Goal: Register for event/course

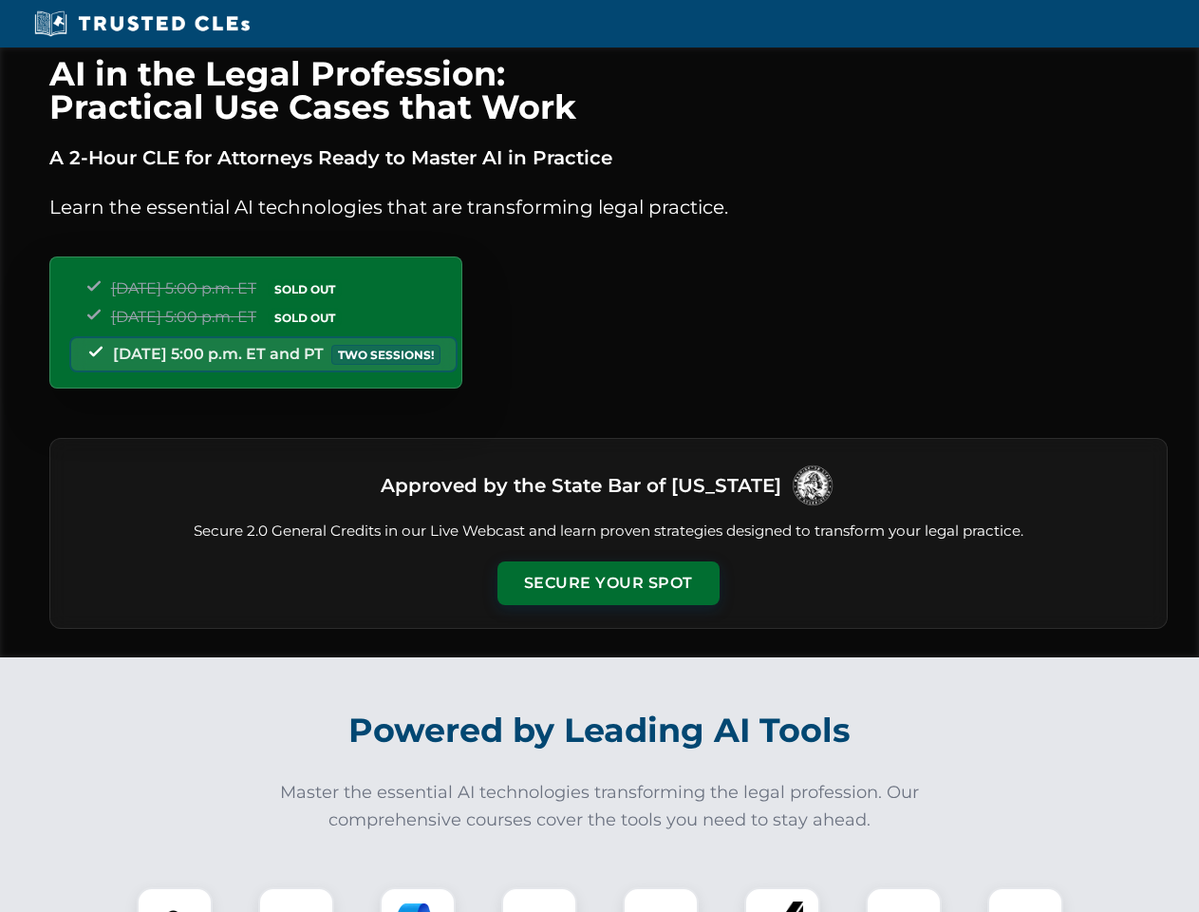
click at [608, 583] on button "Secure Your Spot" at bounding box center [609, 583] width 222 height 44
click at [175, 899] on img at bounding box center [174, 924] width 55 height 55
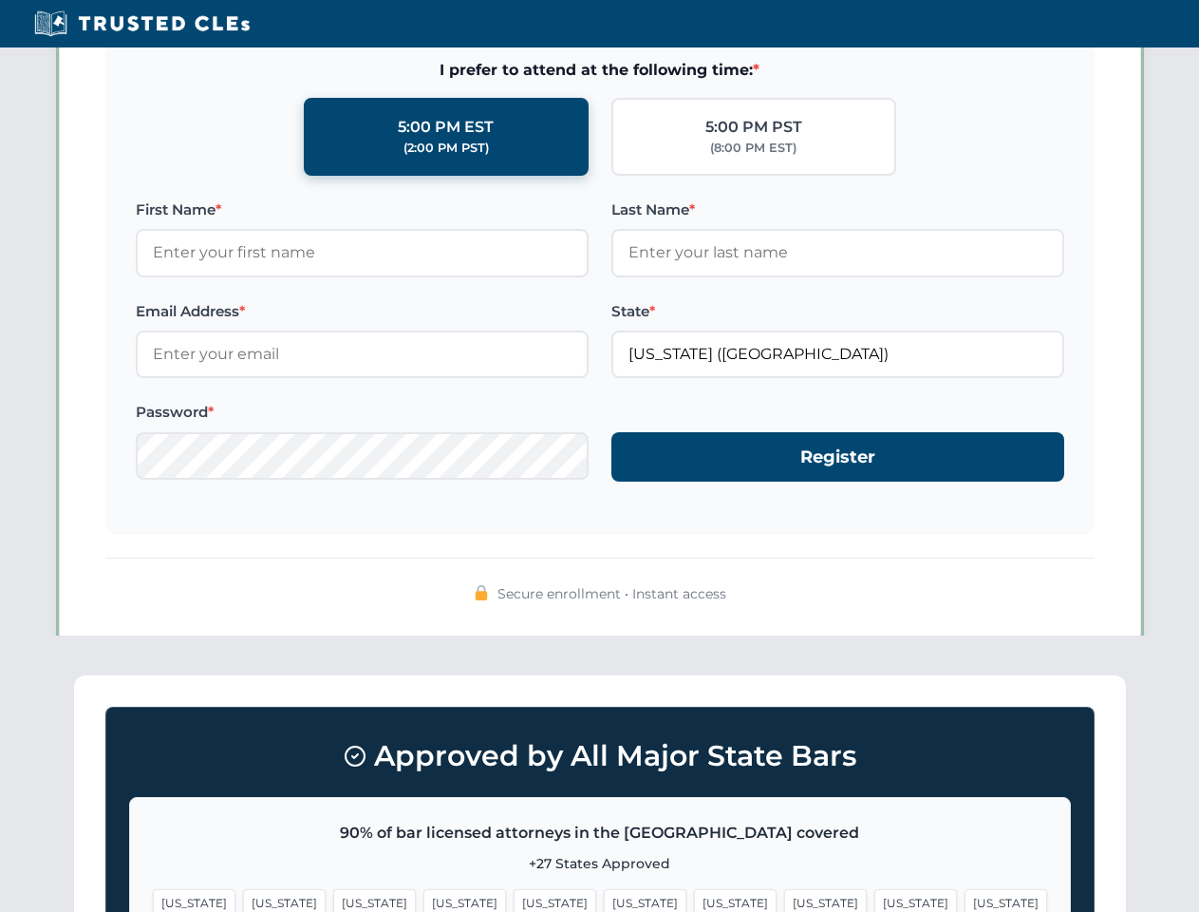
click at [694, 899] on span "[US_STATE]" at bounding box center [735, 903] width 83 height 28
click at [875, 899] on span "[US_STATE]" at bounding box center [916, 903] width 83 height 28
